Goal: Task Accomplishment & Management: Use online tool/utility

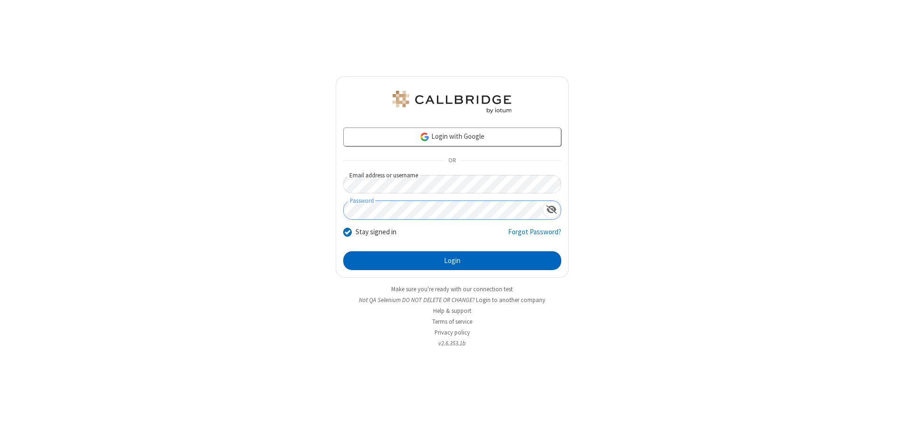
click at [452, 261] on button "Login" at bounding box center [452, 260] width 218 height 19
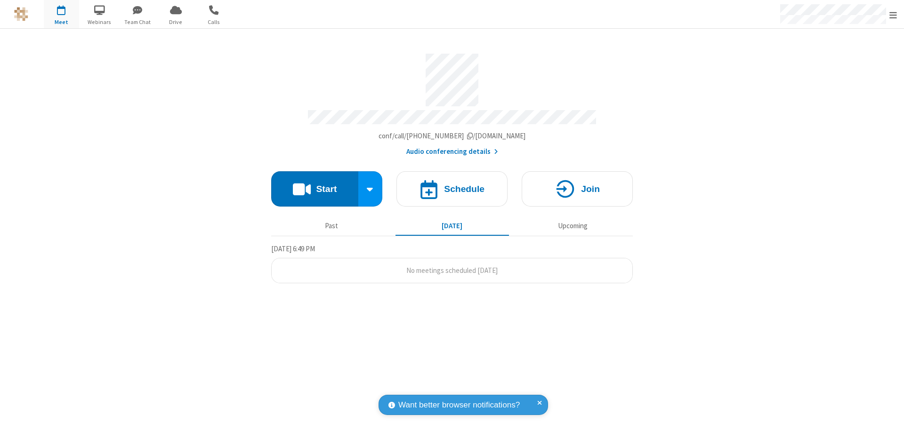
click at [314, 184] on button "Start" at bounding box center [314, 188] width 87 height 35
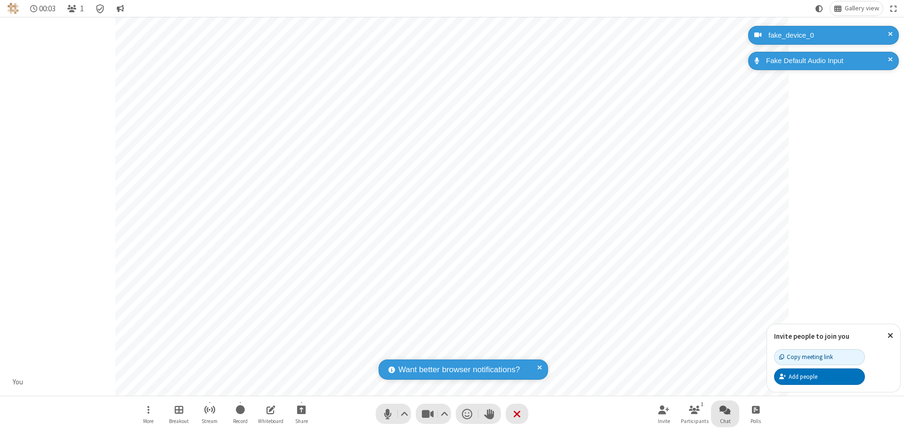
click at [725, 409] on span "Open chat" at bounding box center [724, 410] width 11 height 12
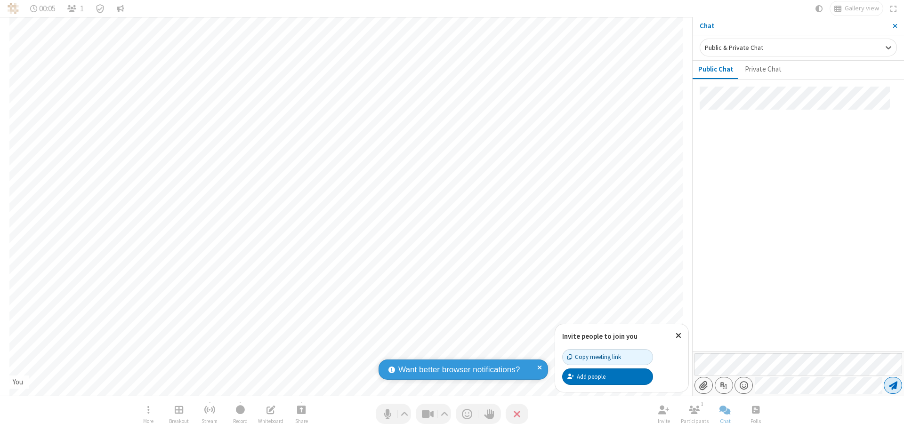
click at [892, 385] on span "Send message" at bounding box center [892, 385] width 8 height 9
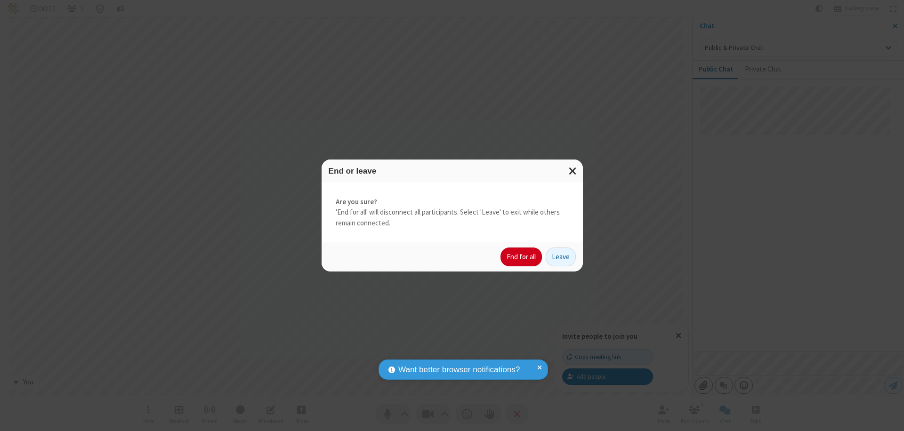
click at [521, 257] on button "End for all" at bounding box center [520, 257] width 41 height 19
